Goal: Information Seeking & Learning: Find specific fact

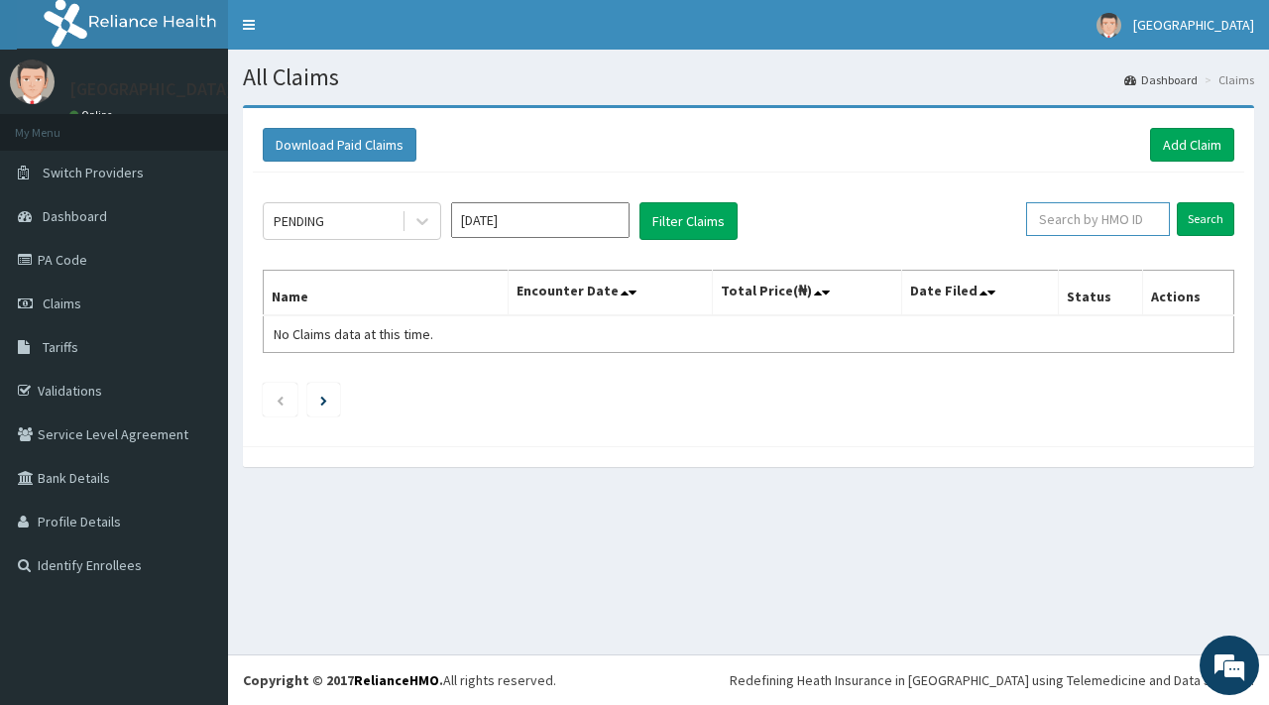
click at [1138, 227] on input "text" at bounding box center [1098, 219] width 144 height 34
paste input "RSM/10026/A"
type input "RSM/10026/A"
click at [1206, 224] on input "Search" at bounding box center [1206, 219] width 58 height 34
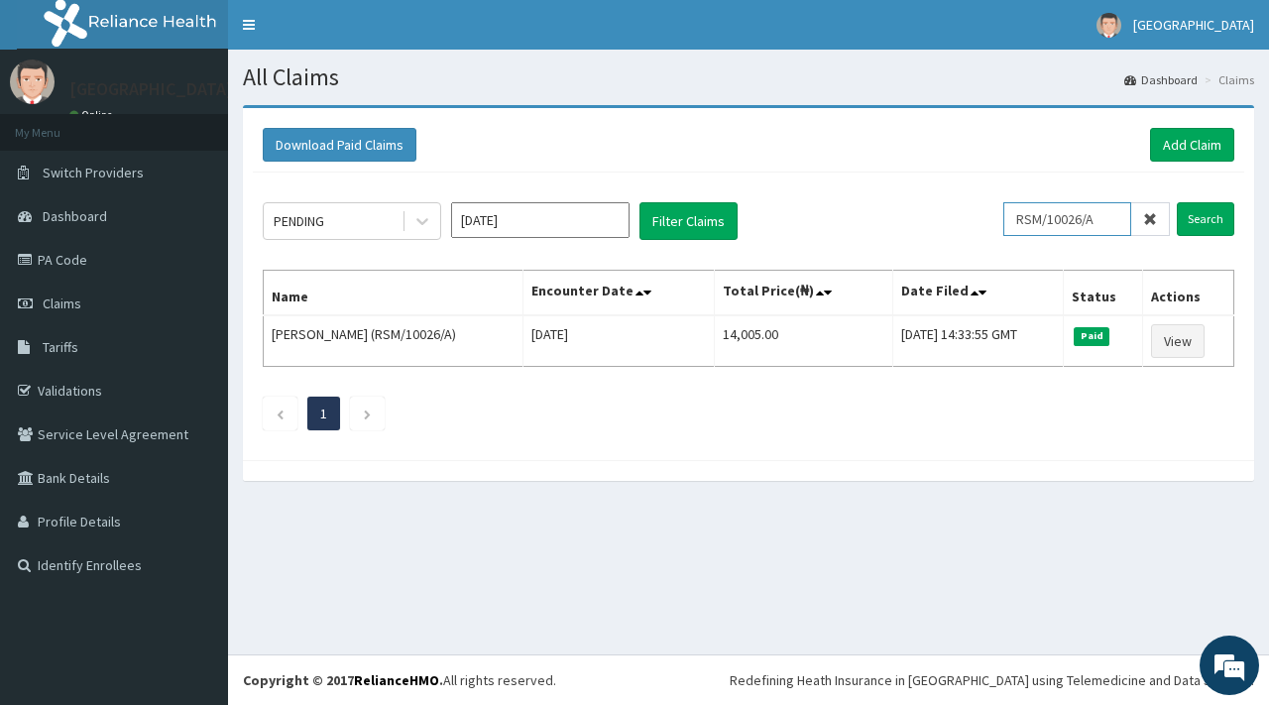
click at [1111, 220] on input "RSM/10026/A" at bounding box center [1067, 219] width 128 height 34
click at [1206, 216] on input "Search" at bounding box center [1206, 219] width 58 height 34
click at [1109, 219] on input "RSM/10026/A" at bounding box center [1067, 219] width 128 height 34
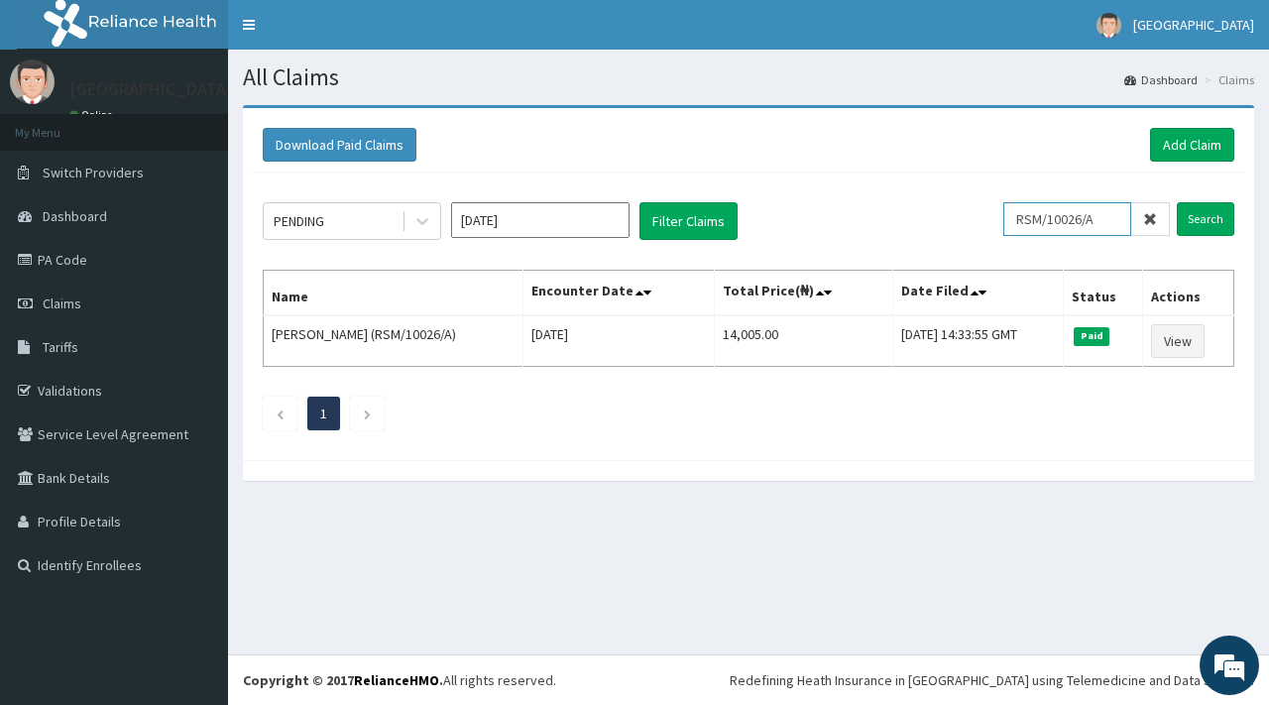
click at [1109, 219] on input "RSM/10026/A" at bounding box center [1067, 219] width 128 height 34
click at [61, 259] on link "PA Code" at bounding box center [114, 260] width 228 height 44
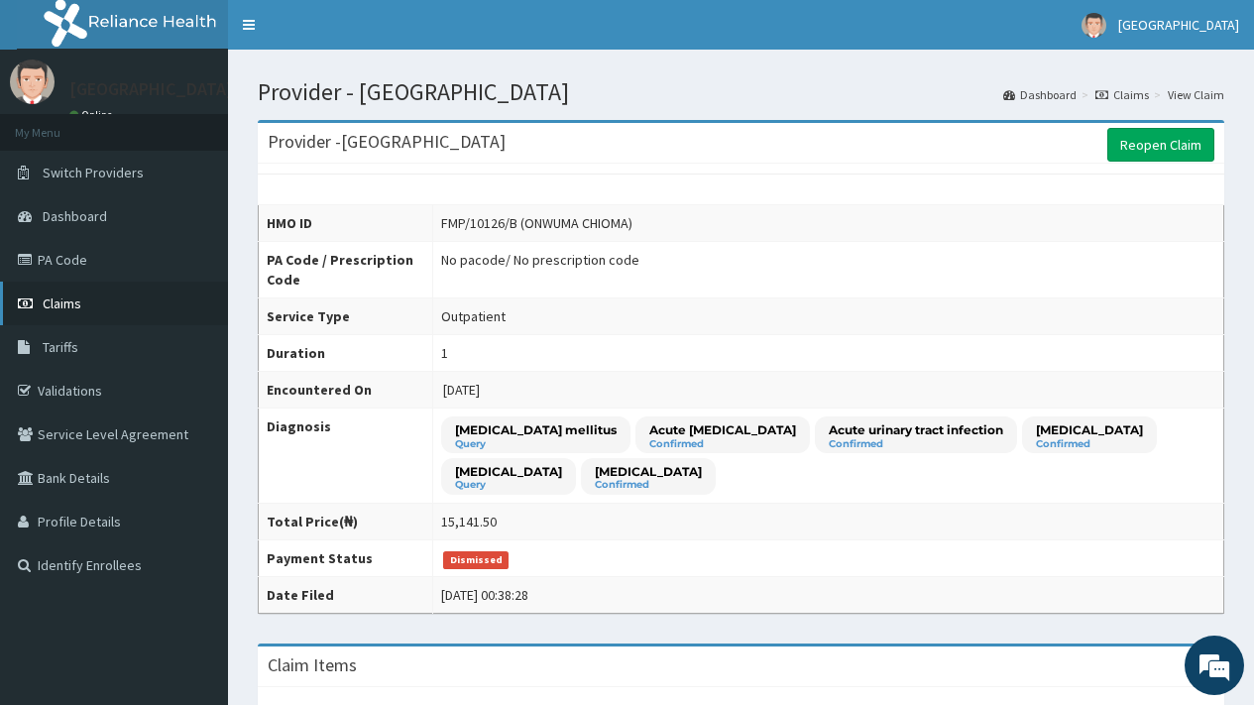
click at [58, 301] on span "Claims" at bounding box center [62, 303] width 39 height 18
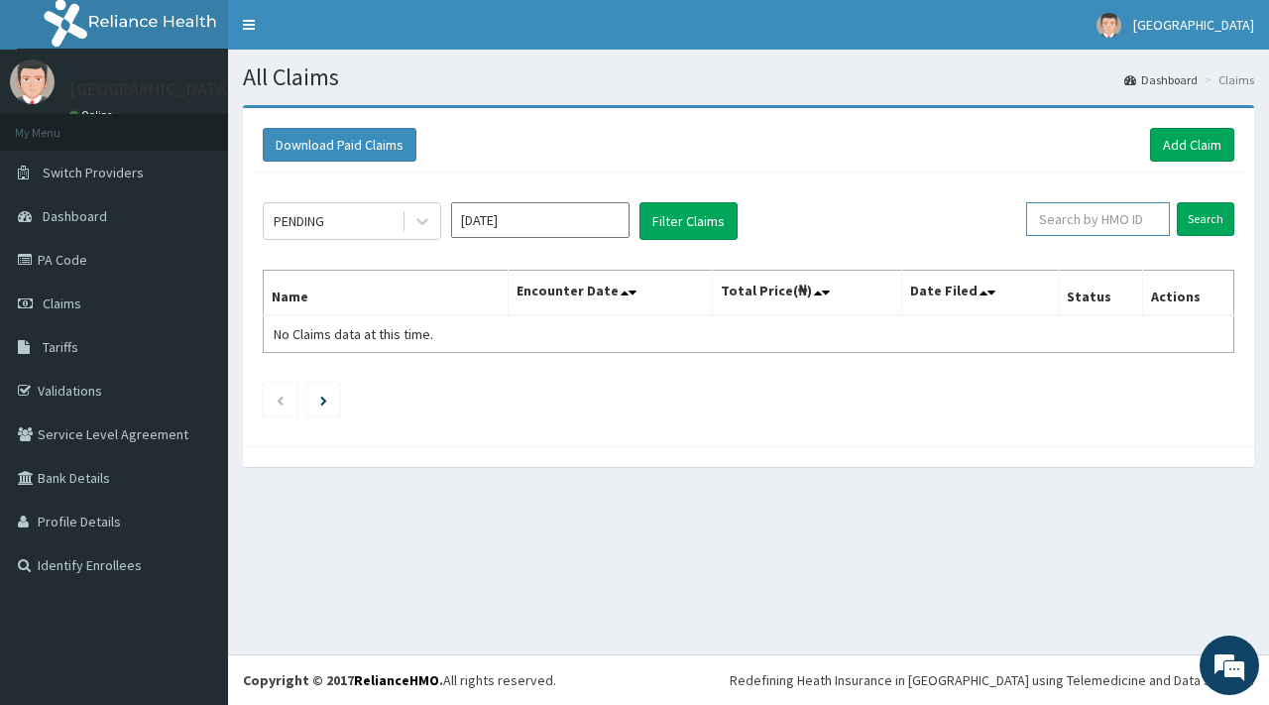
click at [1115, 211] on input "text" at bounding box center [1098, 219] width 144 height 34
paste input "FMP/10126/B"
type input "FMP/10126/B"
click at [1202, 219] on input "Search" at bounding box center [1206, 219] width 58 height 34
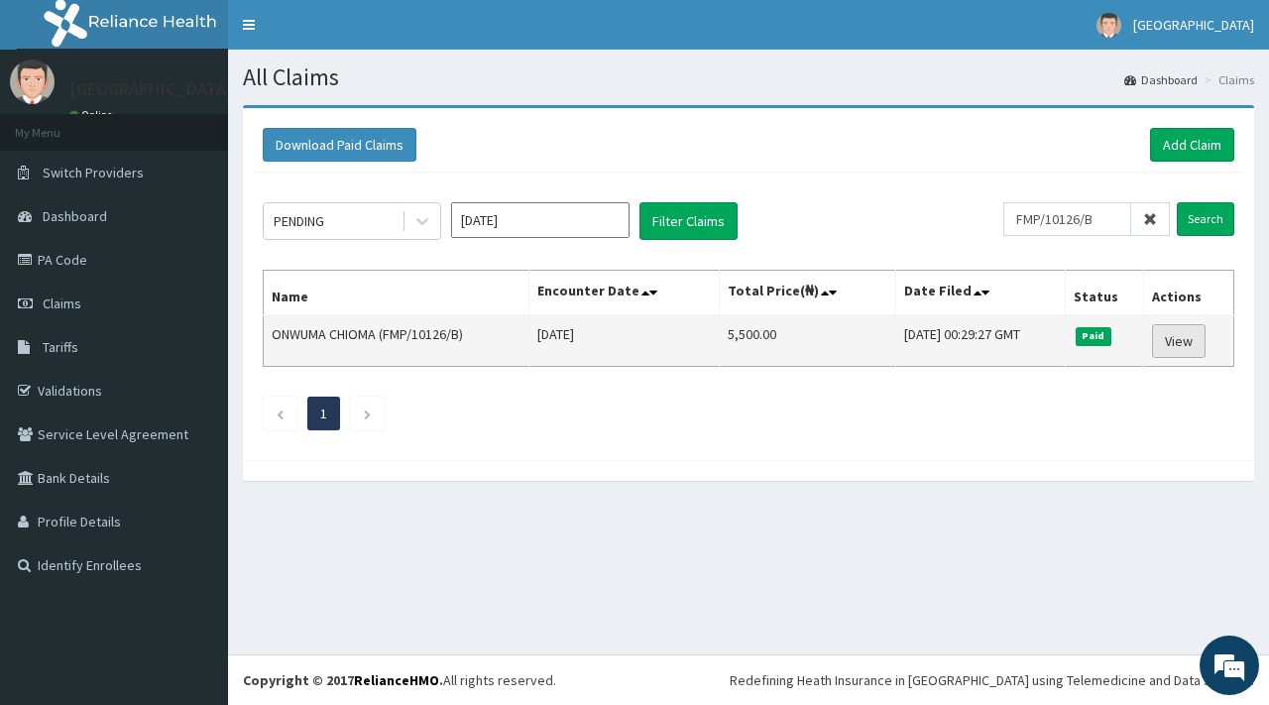
click at [1186, 344] on link "View" at bounding box center [1179, 341] width 54 height 34
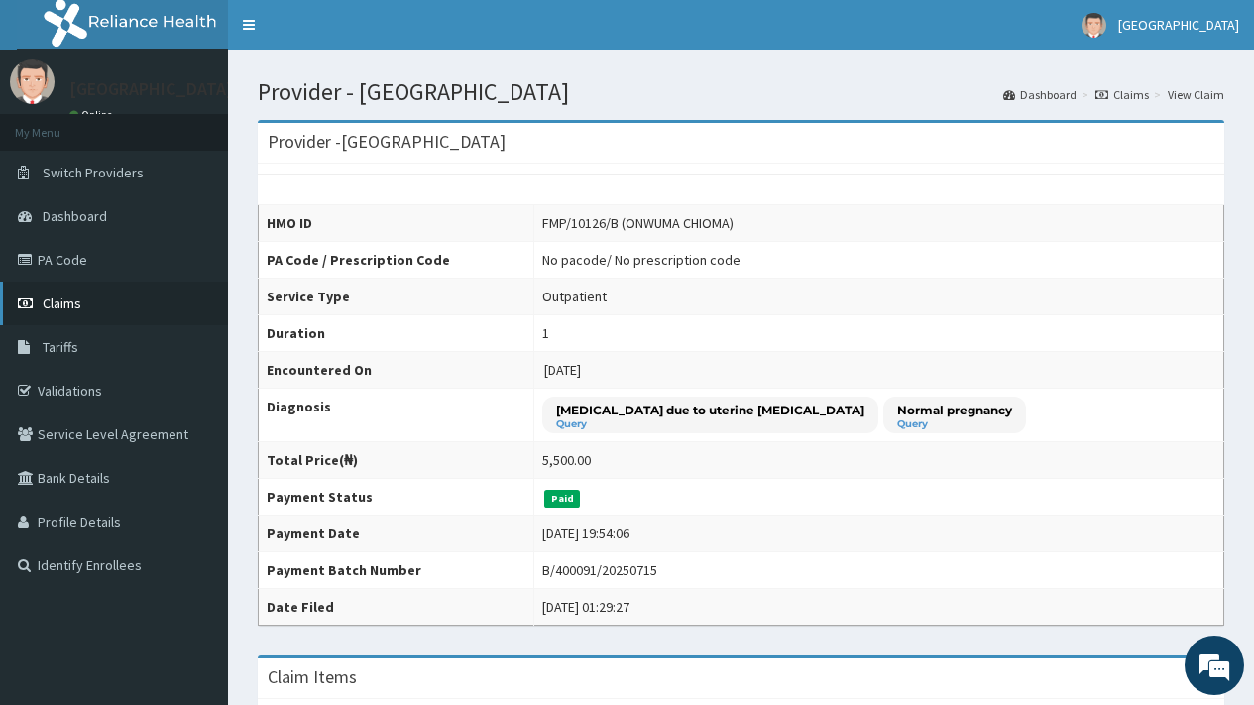
click at [54, 305] on span "Claims" at bounding box center [62, 303] width 39 height 18
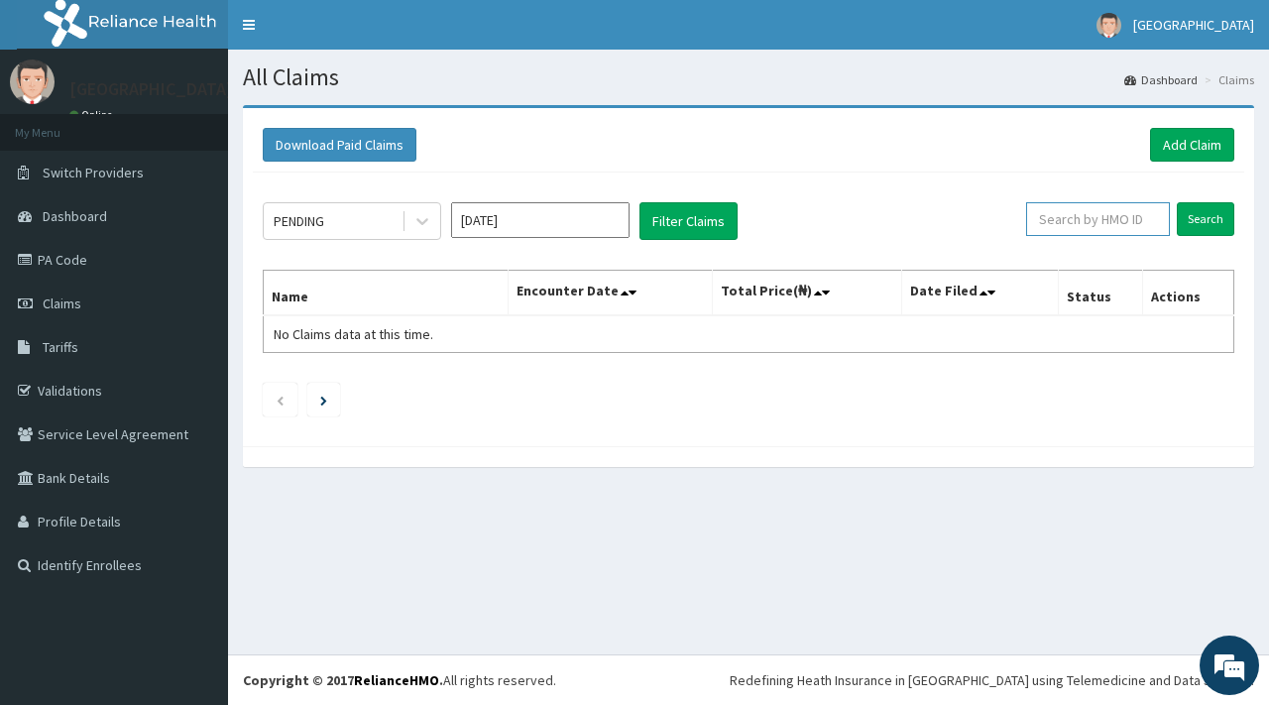
click at [1105, 215] on input "text" at bounding box center [1098, 219] width 144 height 34
paste input "RSM/10026/A"
click at [1212, 222] on input "Search" at bounding box center [1206, 219] width 58 height 34
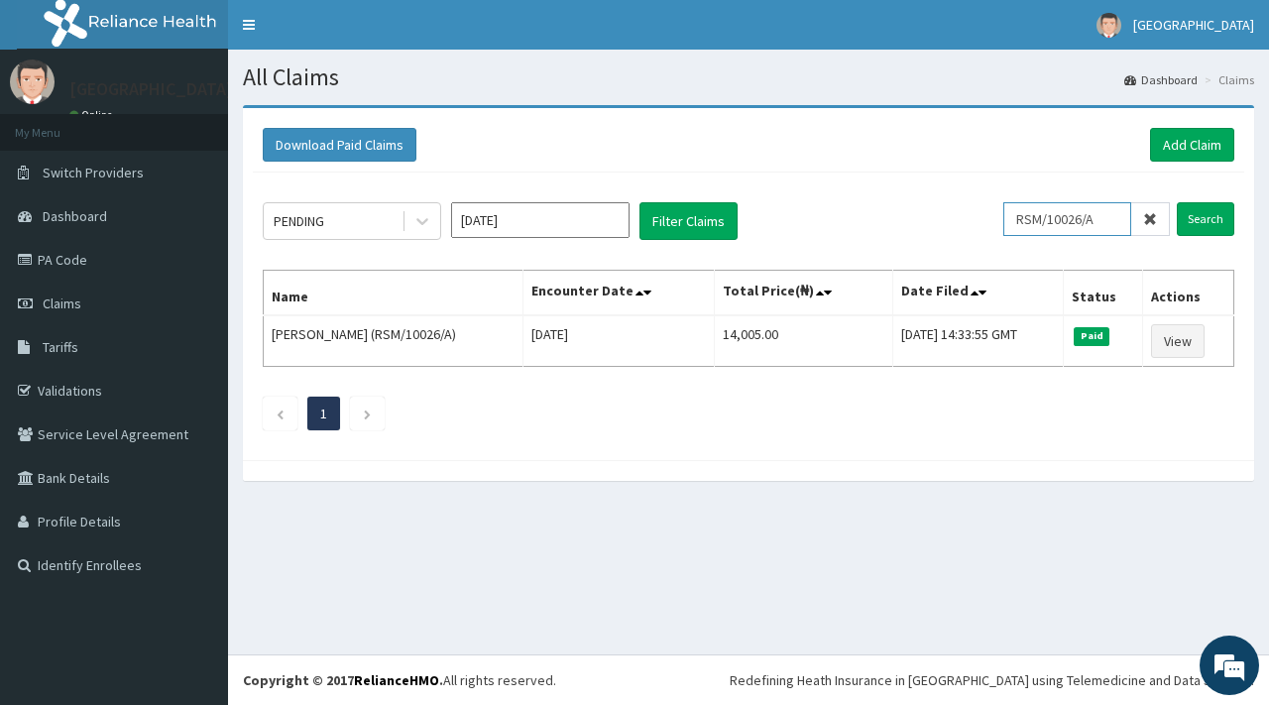
click at [1116, 217] on input "RSM/10026/A" at bounding box center [1067, 219] width 128 height 34
paste input "STZ/10210"
type input "STZ/10210/A"
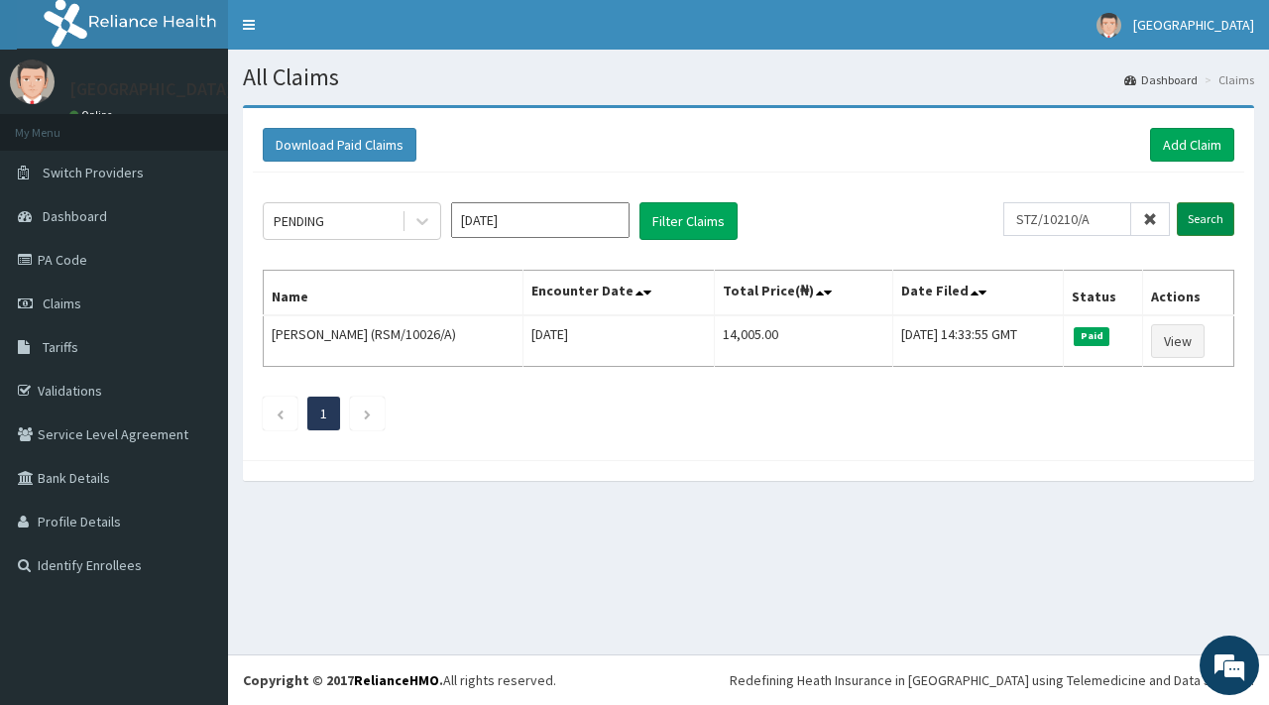
click at [1208, 213] on input "Search" at bounding box center [1206, 219] width 58 height 34
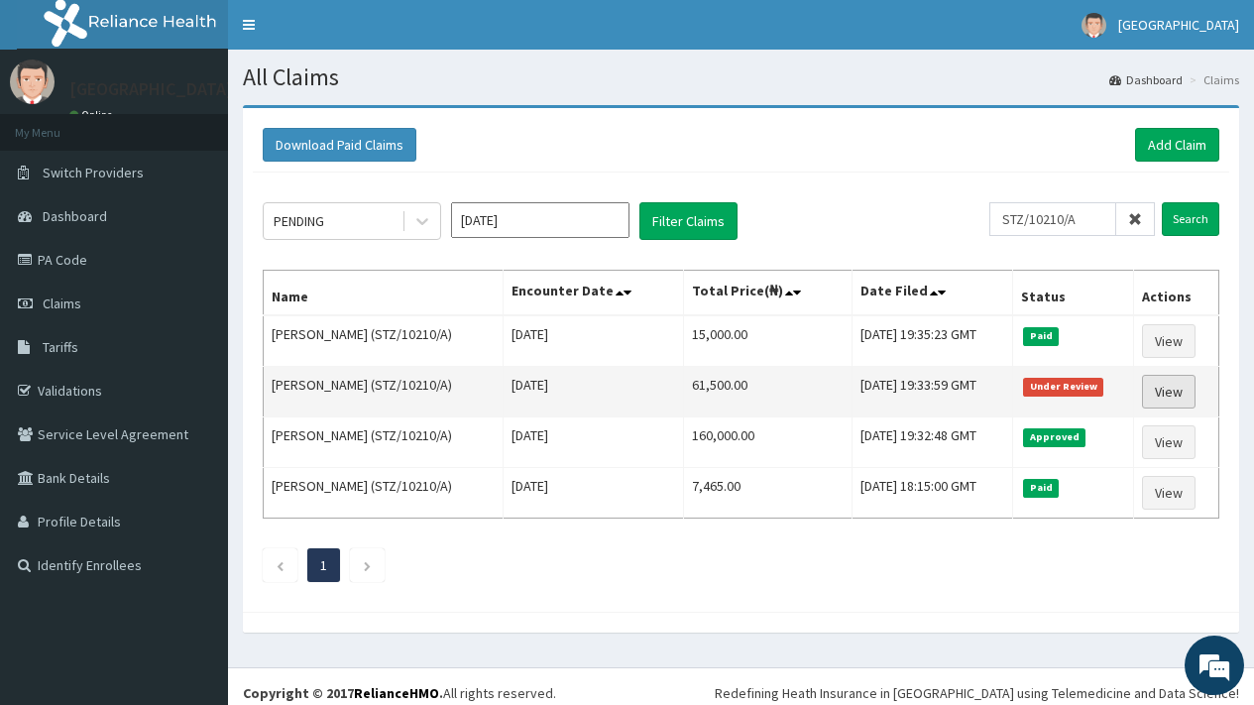
click at [1170, 384] on link "View" at bounding box center [1169, 392] width 54 height 34
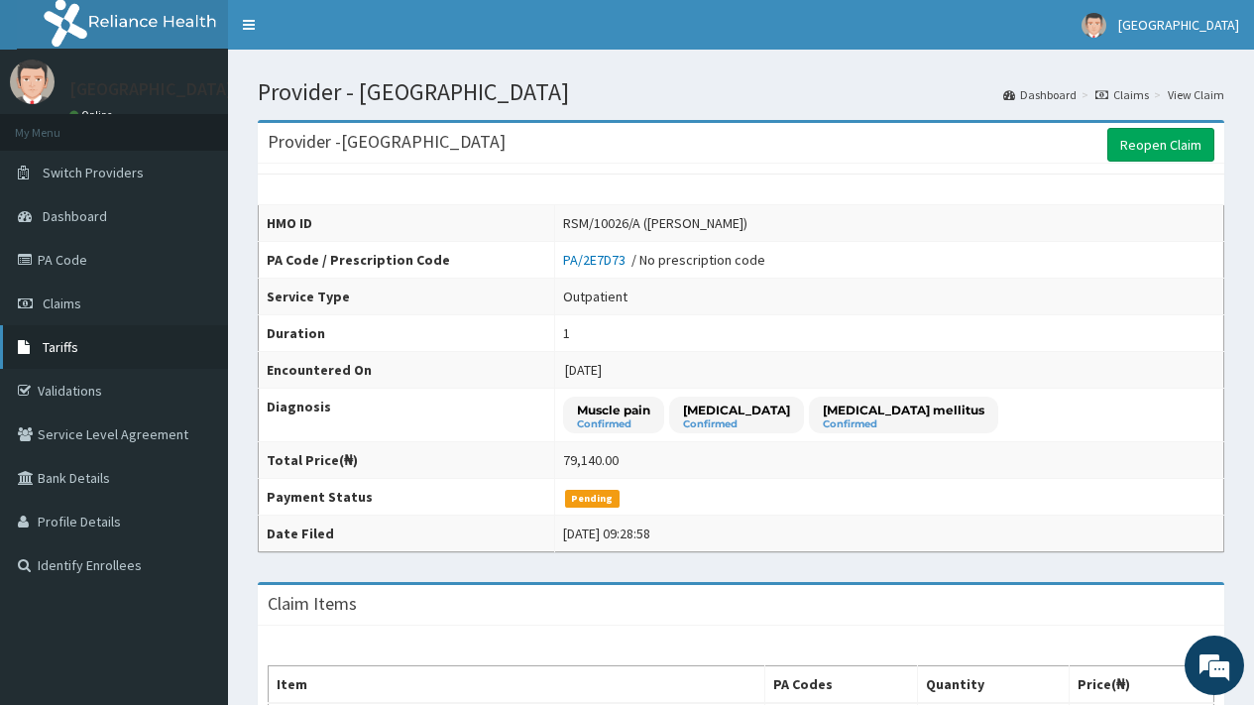
click at [54, 349] on span "Tariffs" at bounding box center [61, 347] width 36 height 18
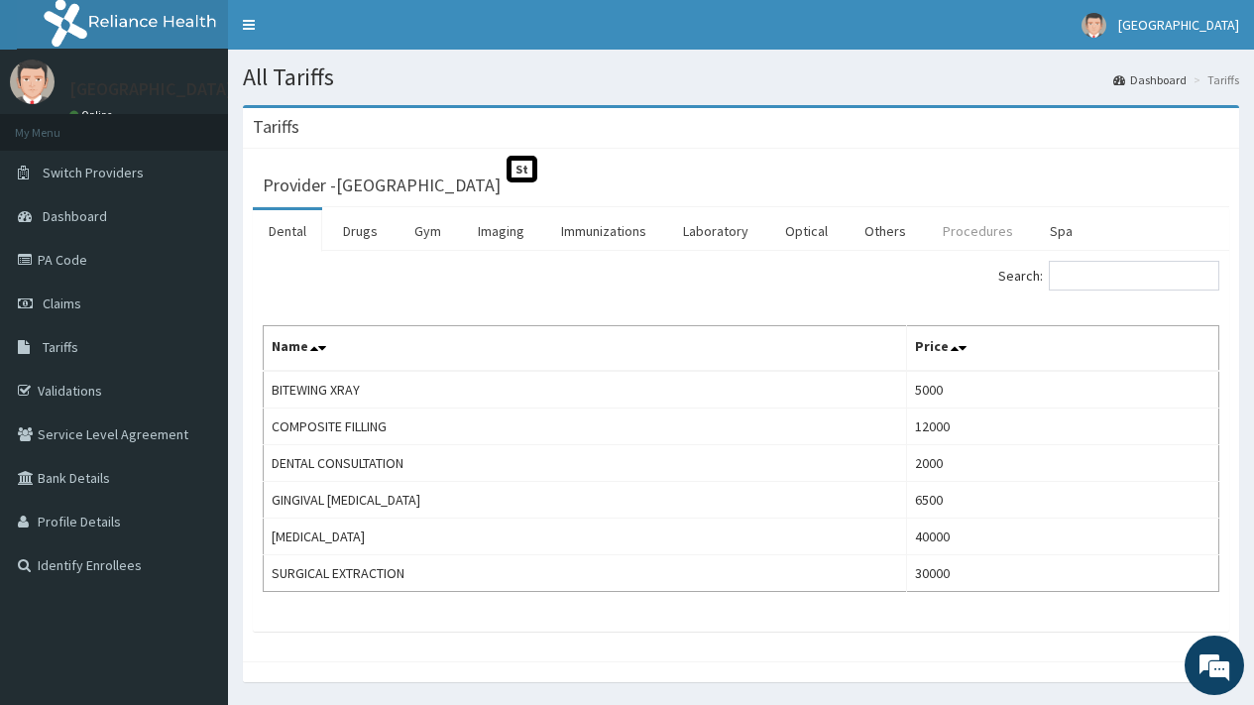
click at [978, 228] on link "Procedures" at bounding box center [978, 231] width 102 height 42
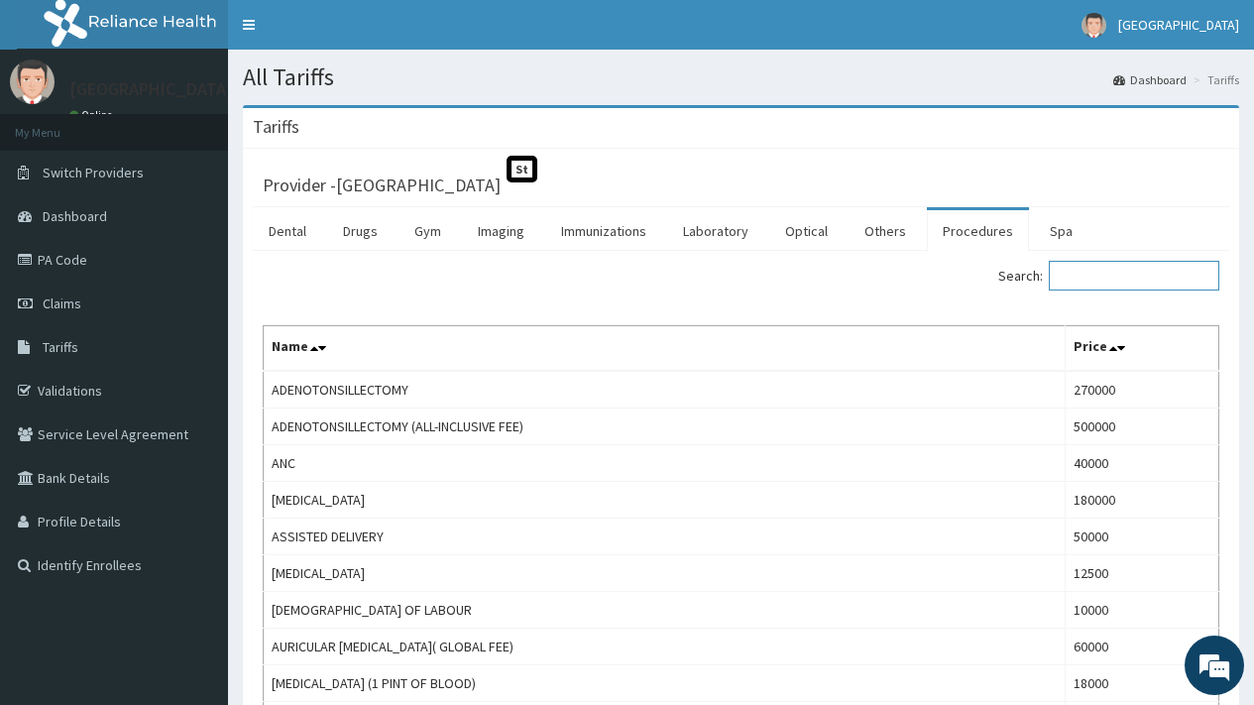
click at [1085, 271] on input "Search:" at bounding box center [1134, 276] width 171 height 30
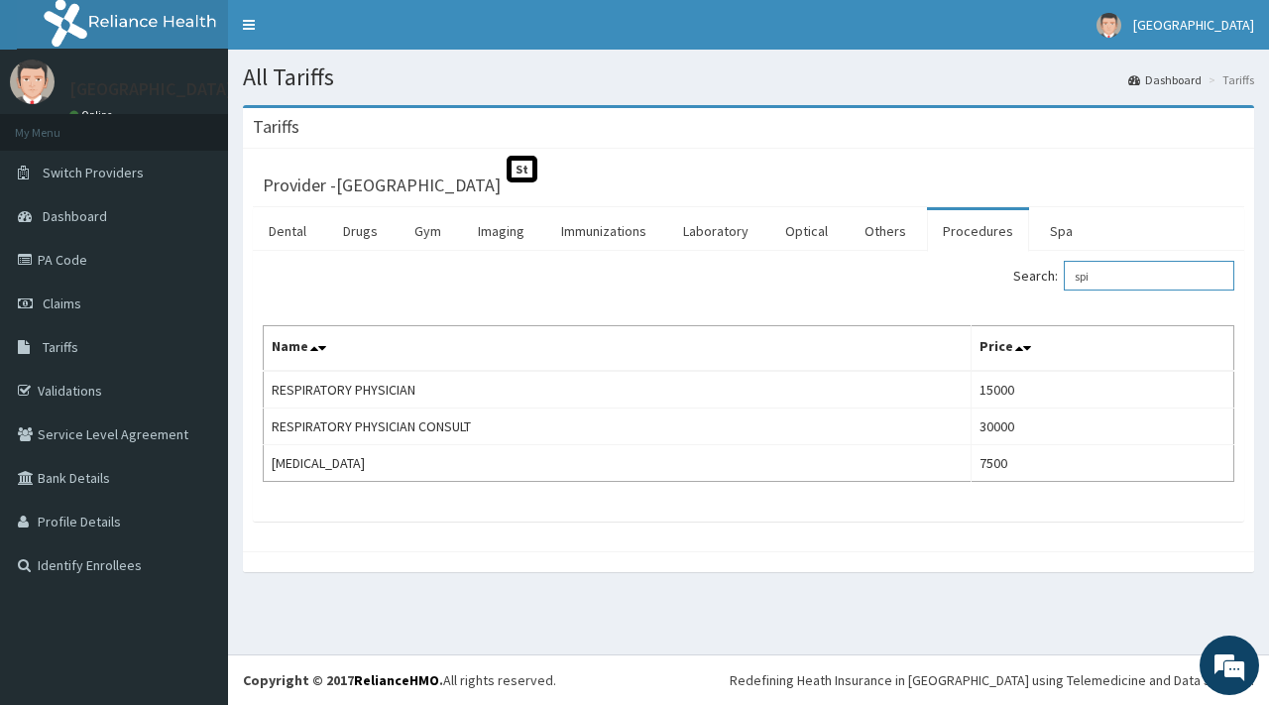
click at [1153, 281] on input "spi" at bounding box center [1149, 276] width 171 height 30
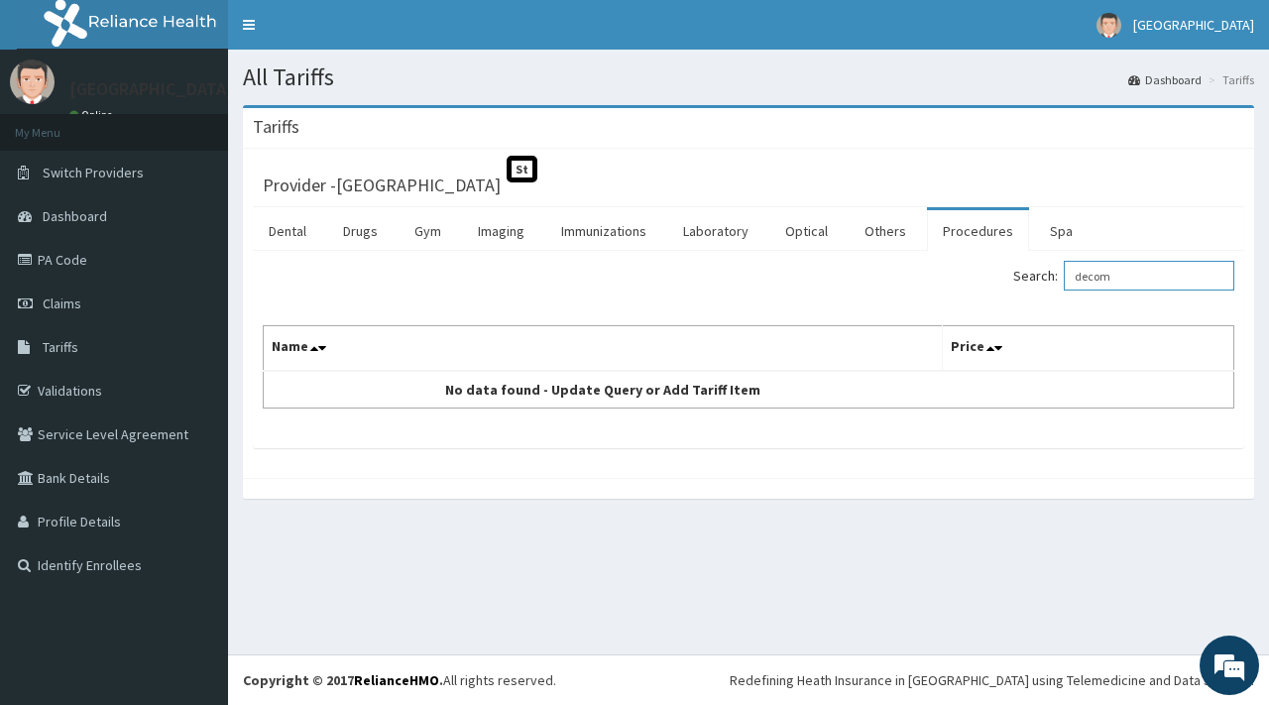
click at [1166, 274] on input "decom" at bounding box center [1149, 276] width 171 height 30
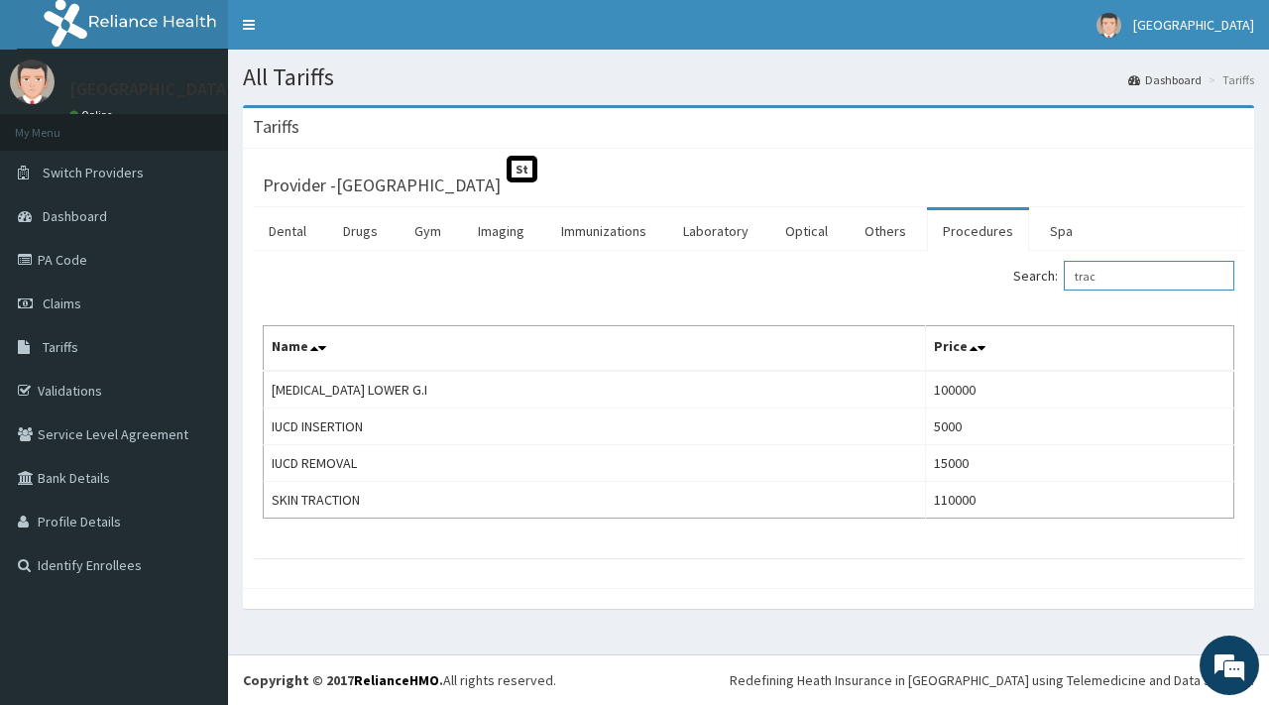
click at [1179, 281] on input "trac" at bounding box center [1149, 276] width 171 height 30
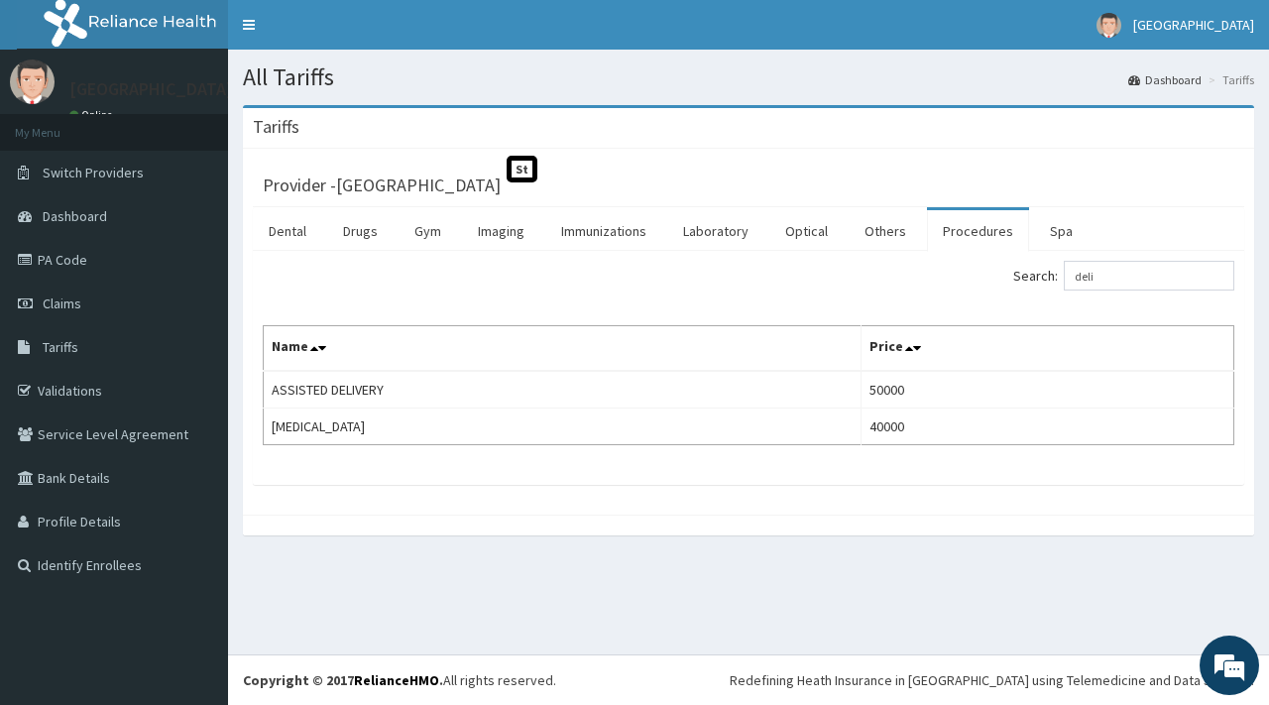
click at [1240, 193] on div "Provider - [GEOGRAPHIC_DATA]" at bounding box center [748, 183] width 991 height 49
click at [1126, 269] on input "deli" at bounding box center [1149, 276] width 171 height 30
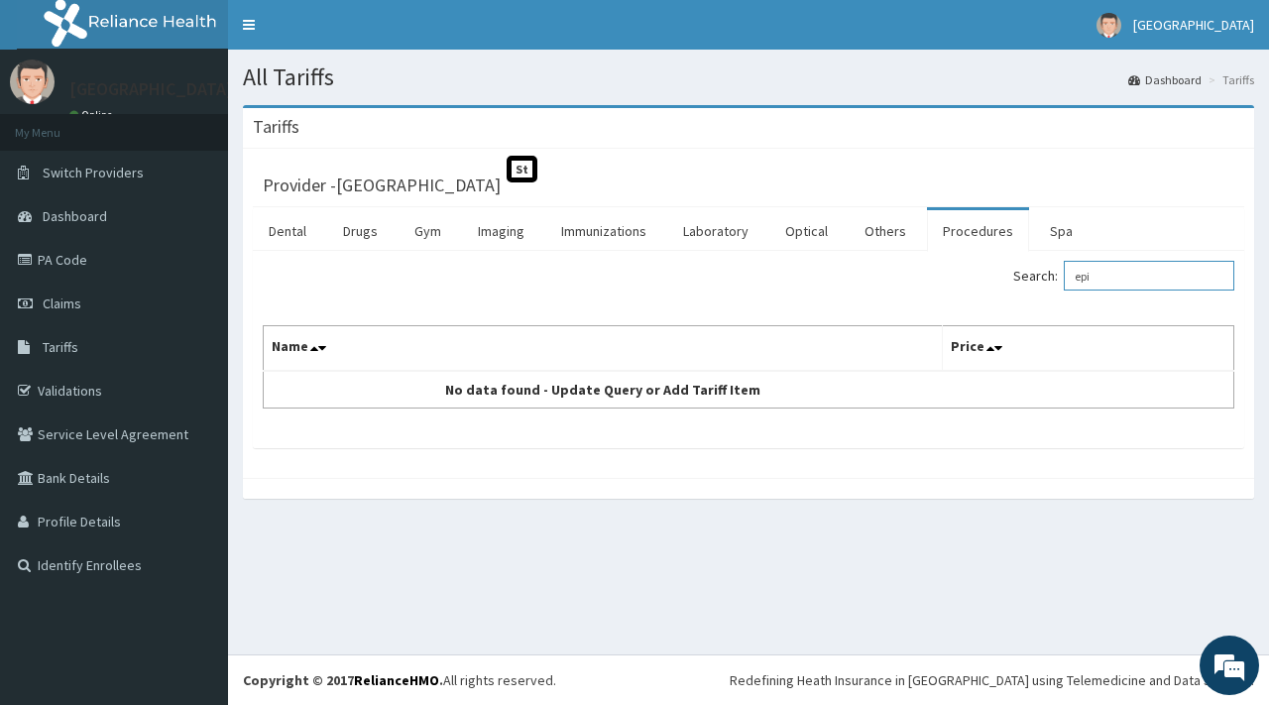
click at [1123, 275] on input "epi" at bounding box center [1149, 276] width 171 height 30
click at [1121, 277] on input "epi" at bounding box center [1149, 276] width 171 height 30
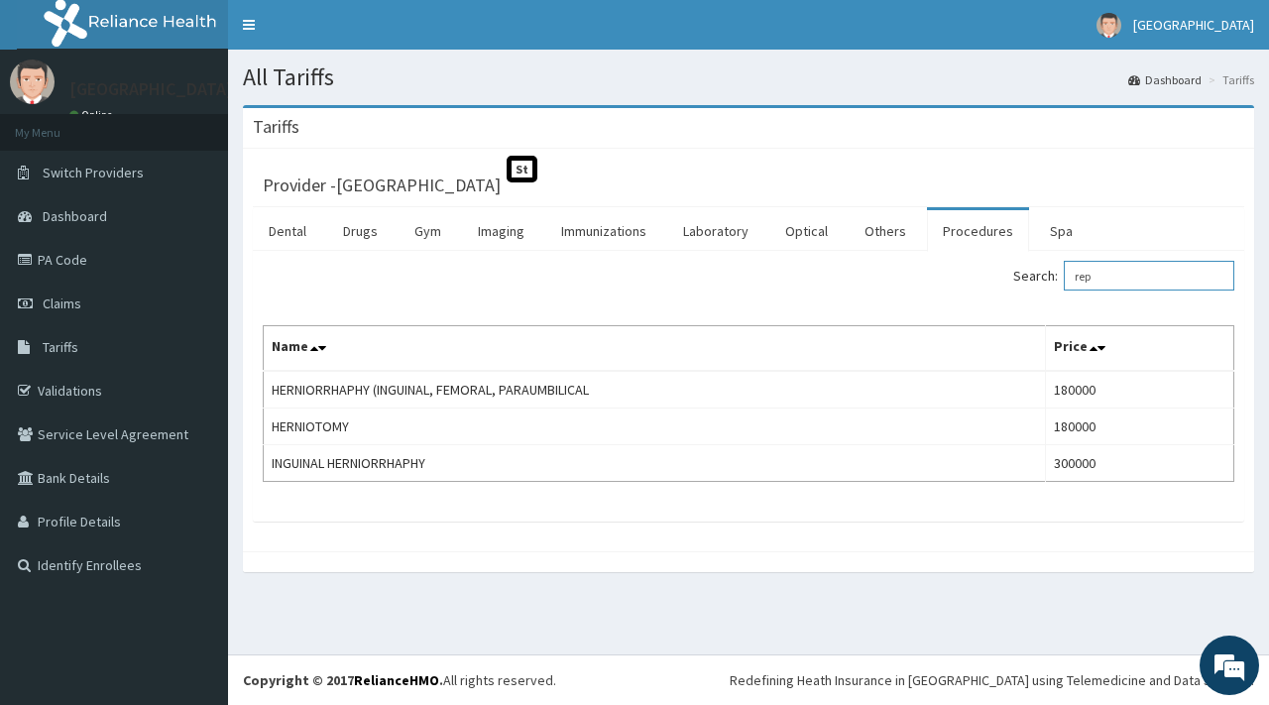
click at [1113, 278] on input "rep" at bounding box center [1149, 276] width 171 height 30
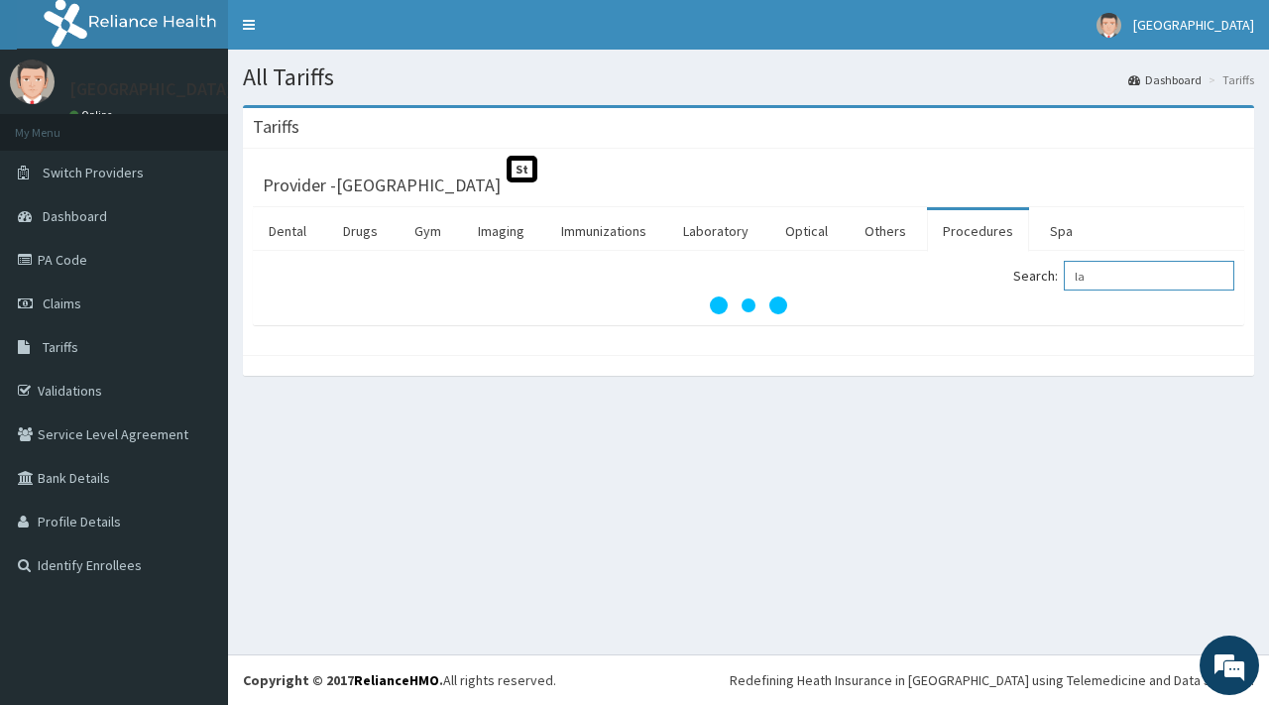
type input "lac"
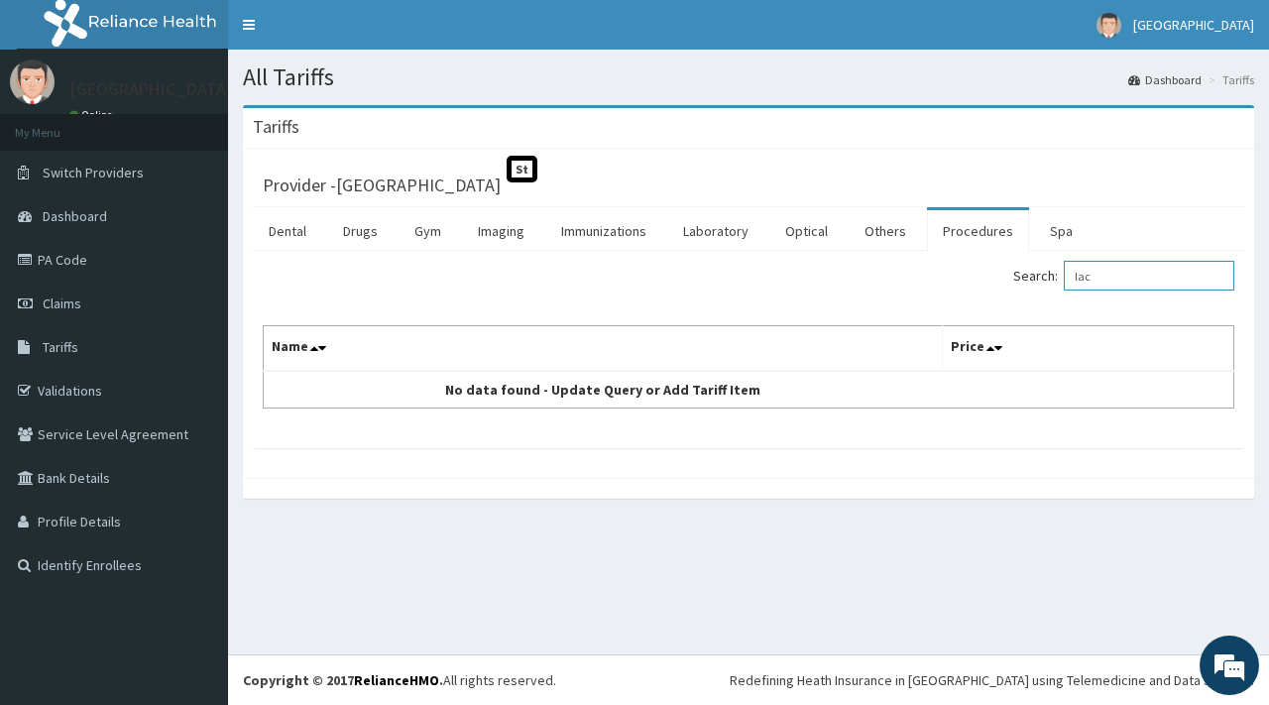
click at [1177, 275] on input "lac" at bounding box center [1149, 276] width 171 height 30
